Goal: Book appointment/travel/reservation

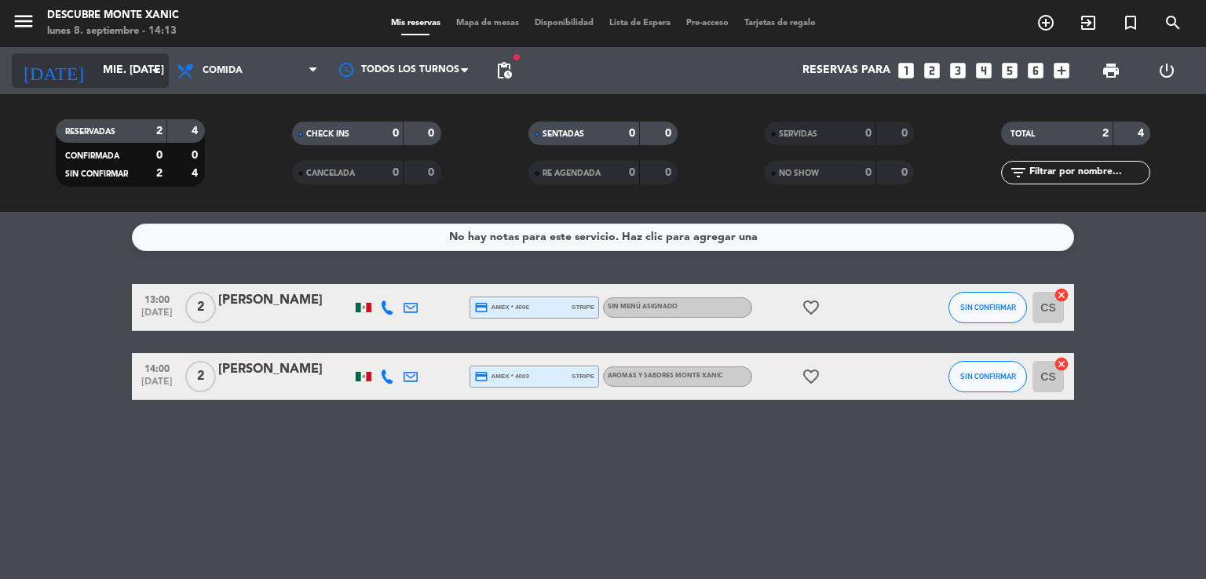
click at [159, 77] on icon "arrow_drop_down" at bounding box center [155, 70] width 19 height 19
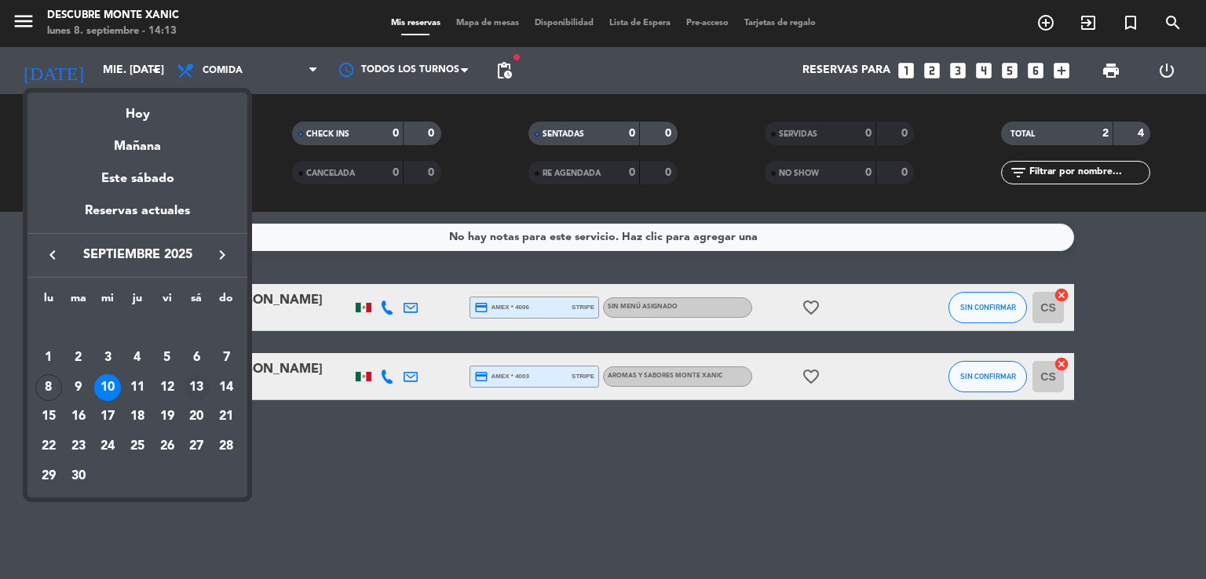
click at [203, 385] on div "13" at bounding box center [196, 387] width 27 height 27
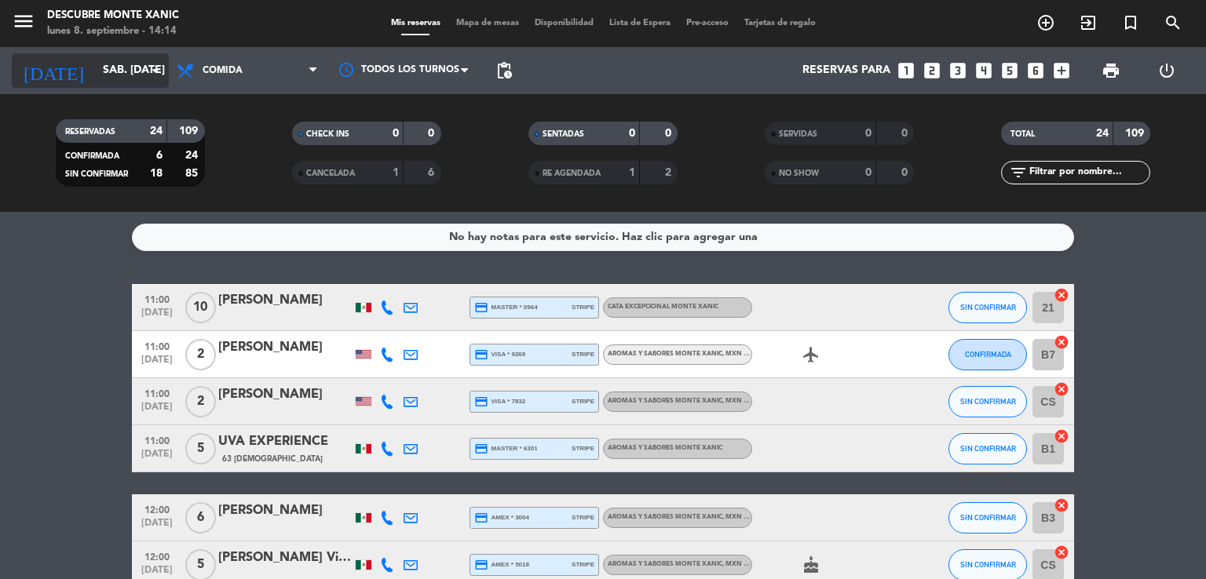
click at [160, 70] on icon "arrow_drop_down" at bounding box center [155, 70] width 19 height 19
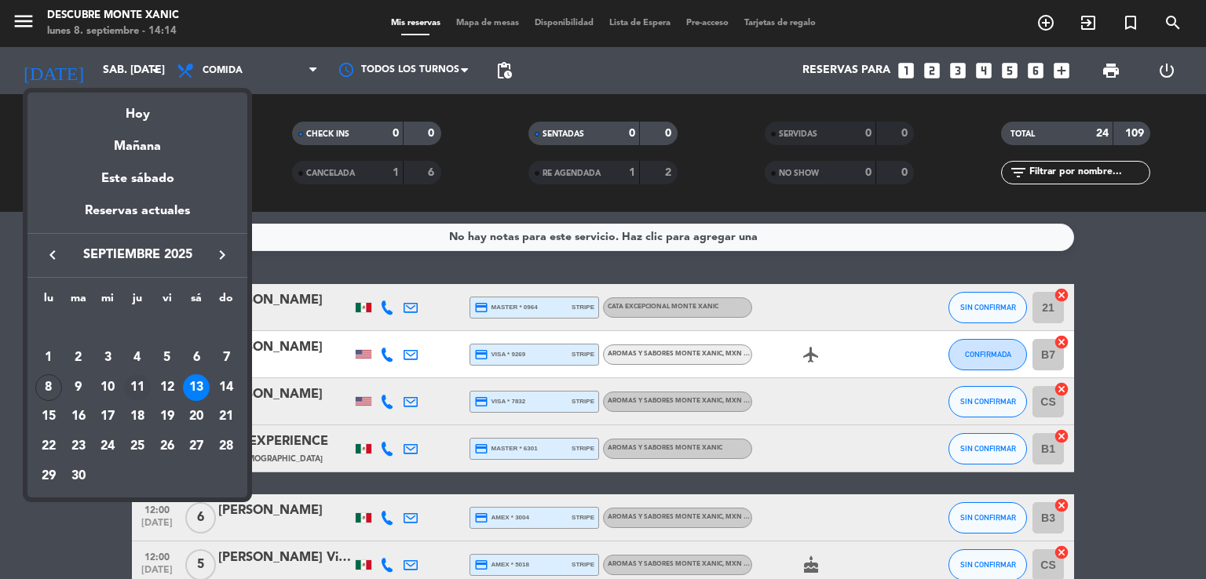
click at [141, 385] on div "11" at bounding box center [137, 387] width 27 height 27
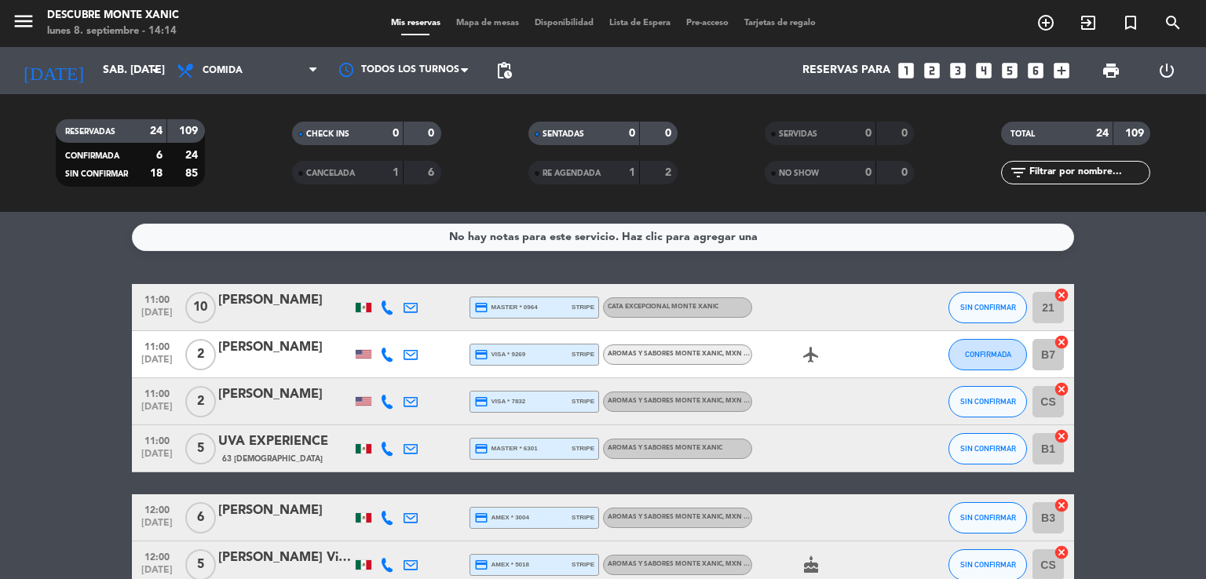
type input "[DEMOGRAPHIC_DATA] [DATE]"
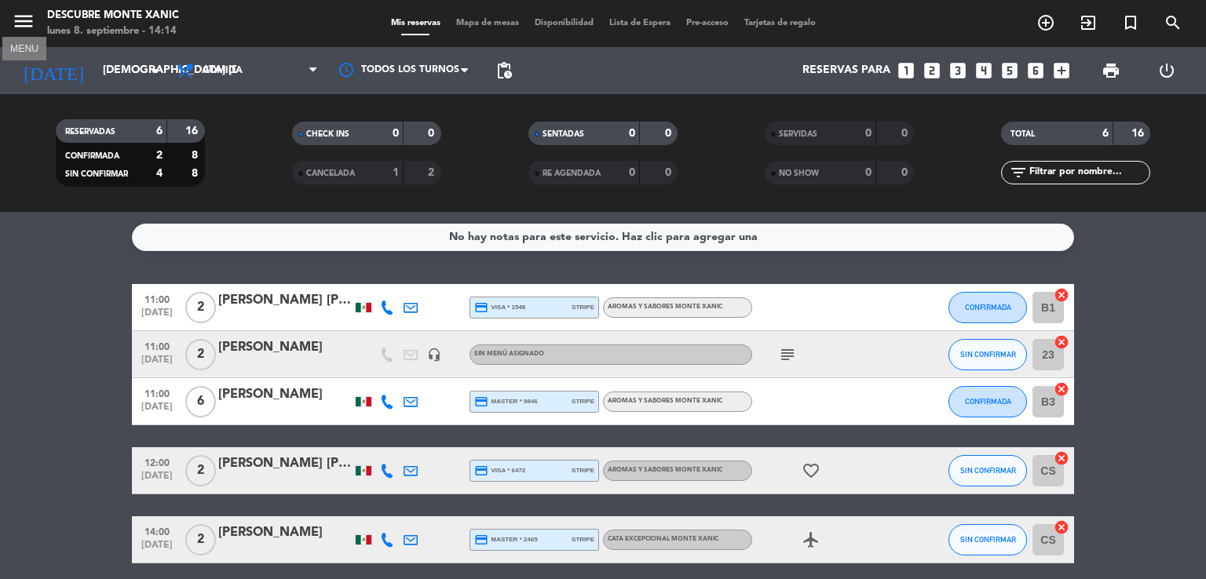
click at [25, 17] on icon "menu" at bounding box center [24, 21] width 24 height 24
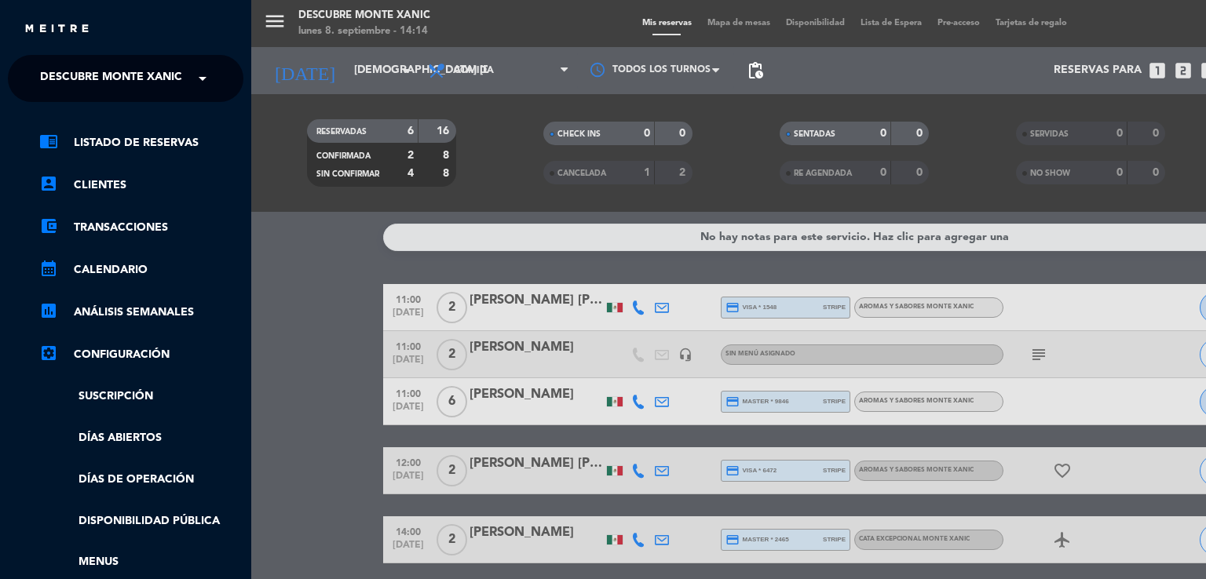
click at [195, 82] on span at bounding box center [206, 78] width 27 height 33
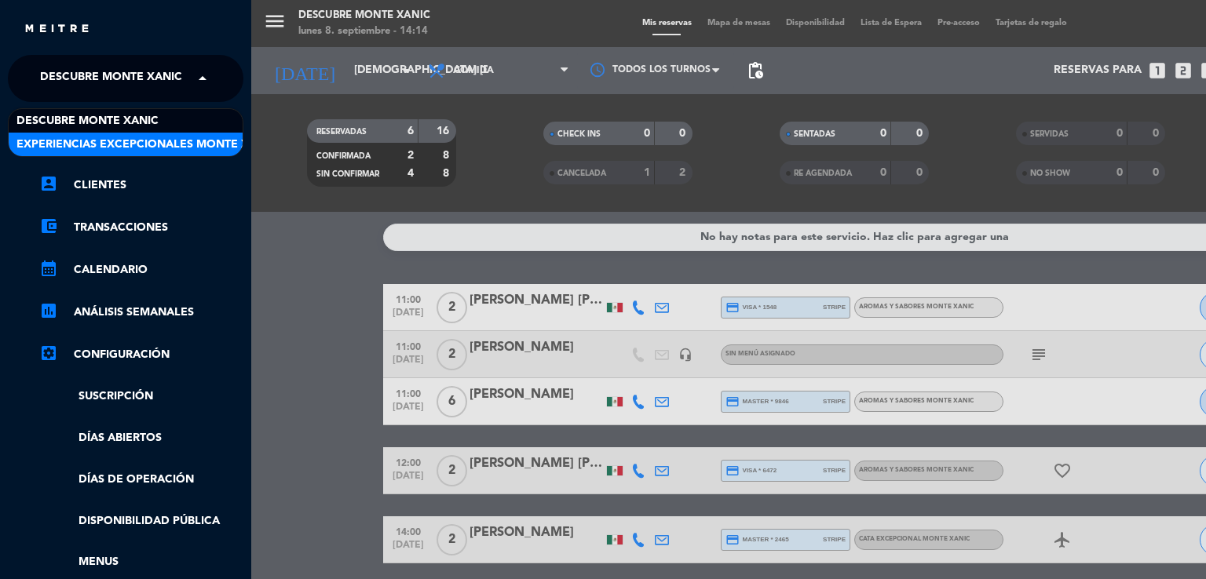
click at [188, 138] on span "Experiencias Excepcionales Monte Xanic" at bounding box center [146, 145] width 260 height 18
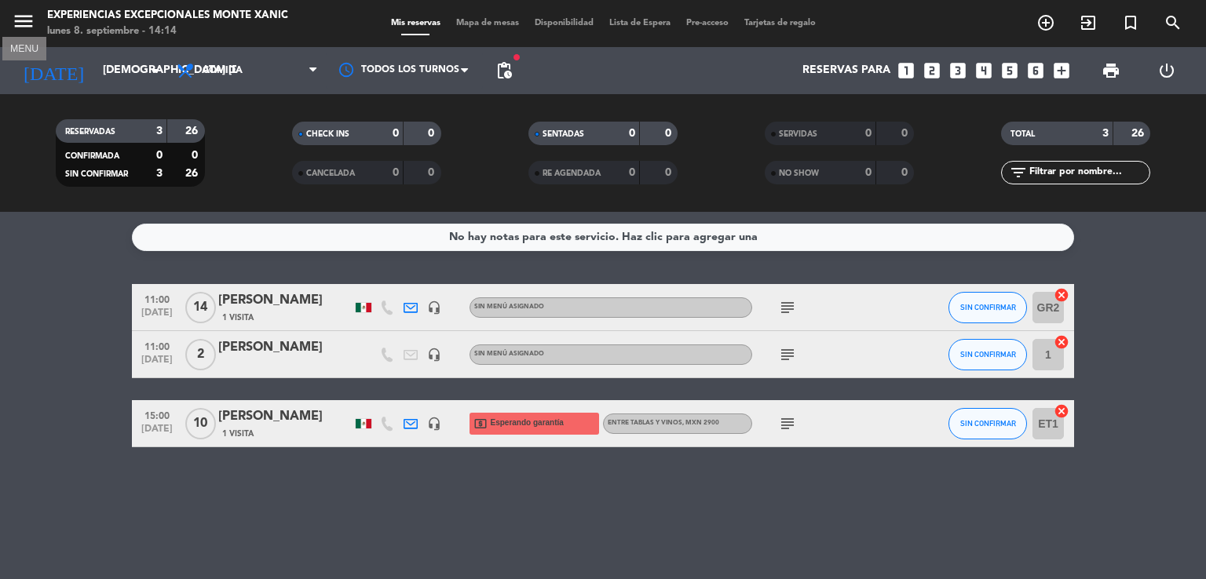
click at [25, 14] on icon "menu" at bounding box center [24, 21] width 24 height 24
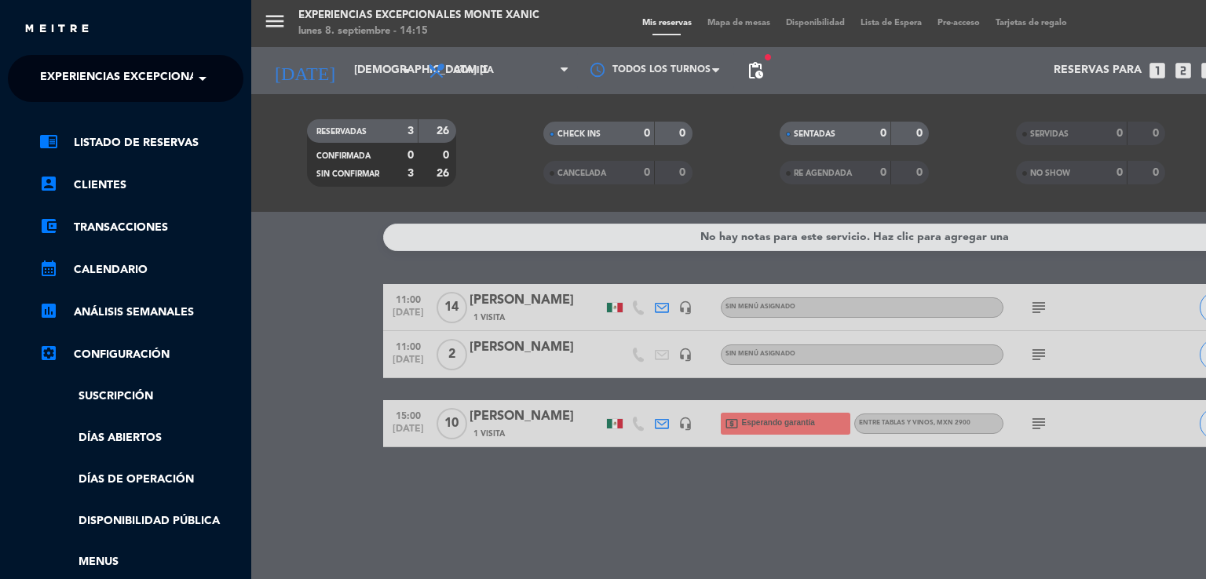
click at [196, 82] on span at bounding box center [206, 78] width 27 height 33
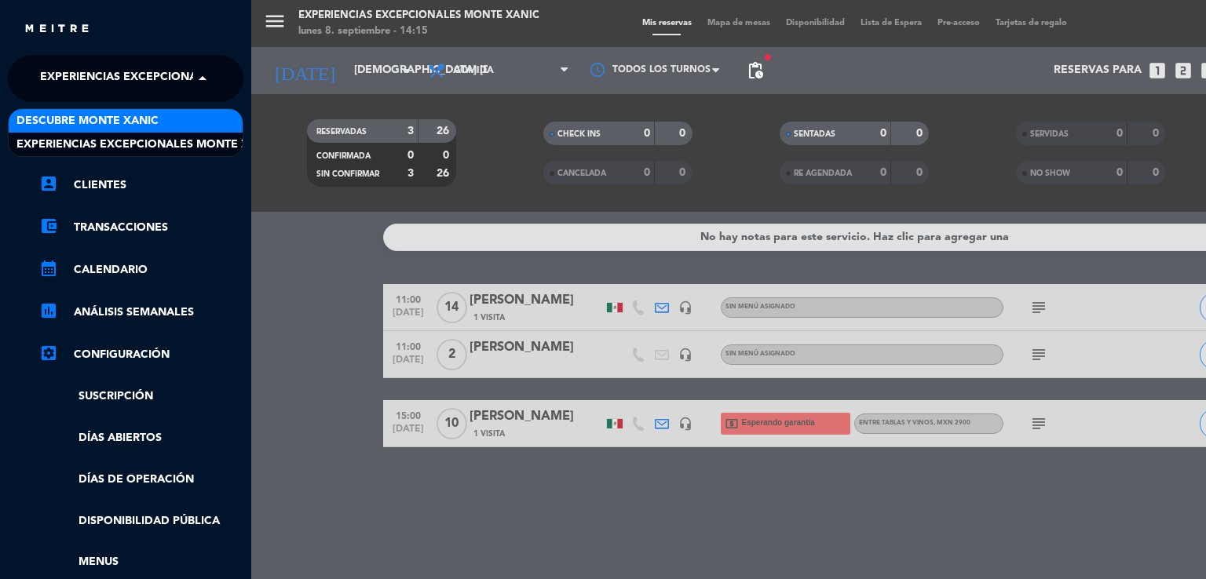
click at [179, 115] on div "Descubre Monte Xanic" at bounding box center [126, 121] width 234 height 24
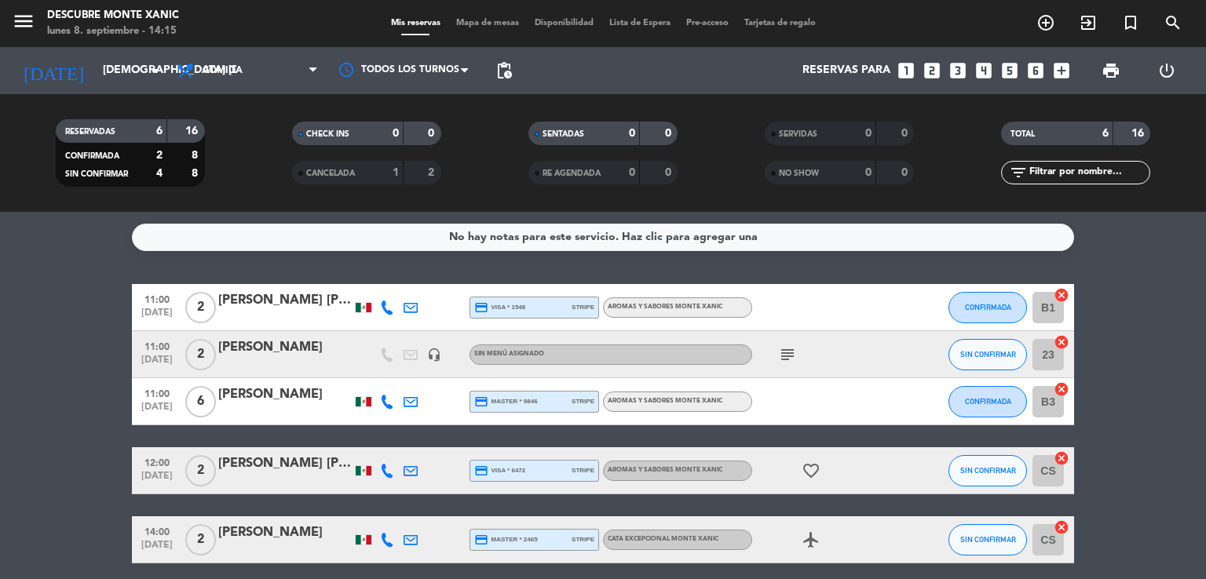
scroll to position [132, 0]
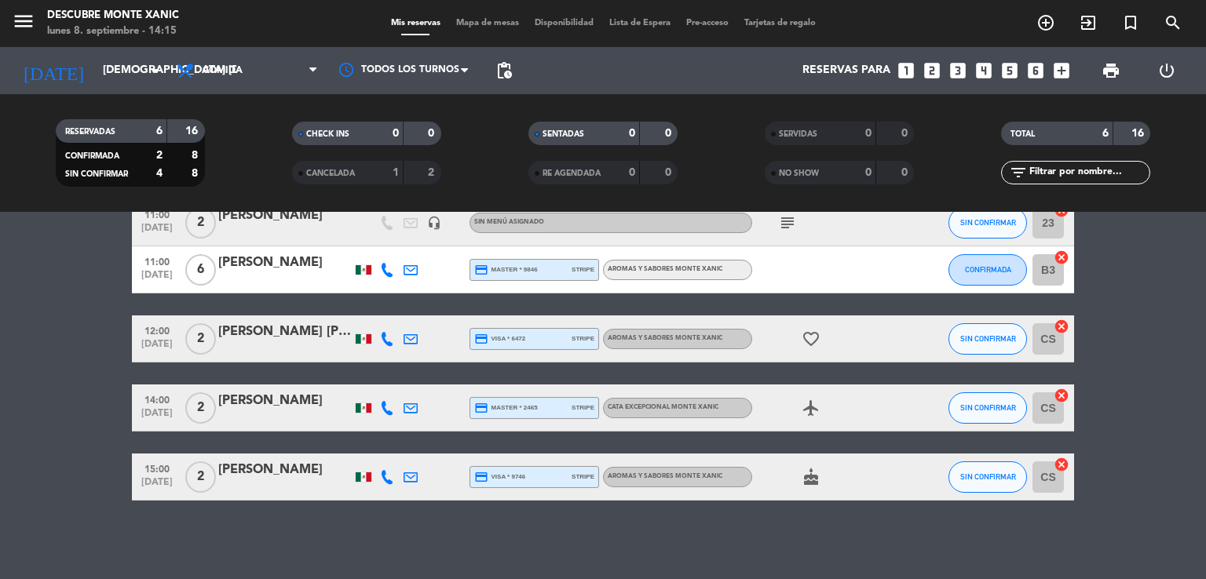
click at [396, 480] on div at bounding box center [387, 477] width 24 height 46
